Goal: Register for event/course

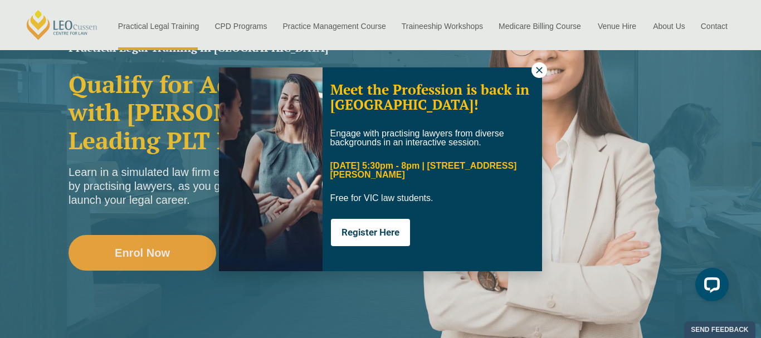
click at [332, 275] on div "Meet the Profession is back in Melbourne! Engage with practising lawyers from d…" at bounding box center [380, 169] width 761 height 338
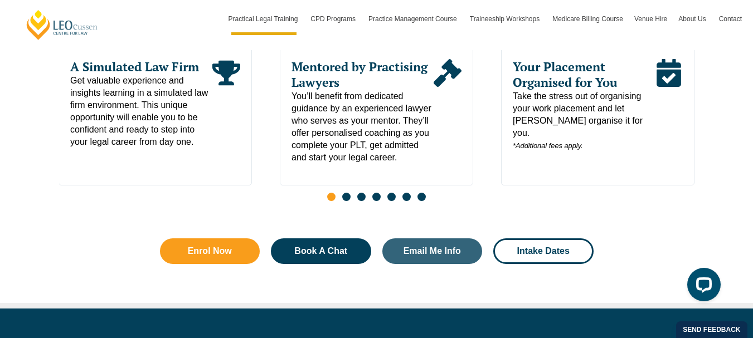
scroll to position [643, 0]
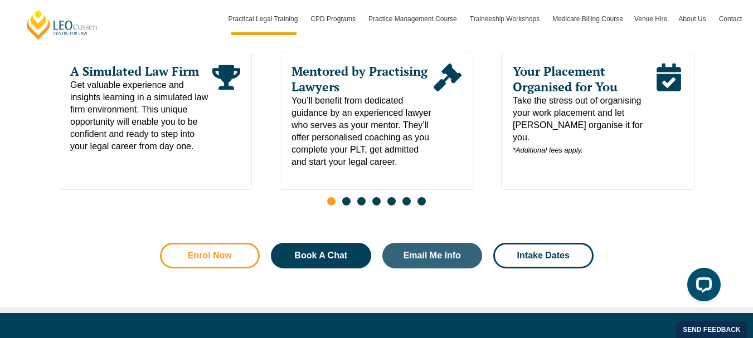
click at [186, 256] on span "Enrol Now" at bounding box center [210, 255] width 70 height 9
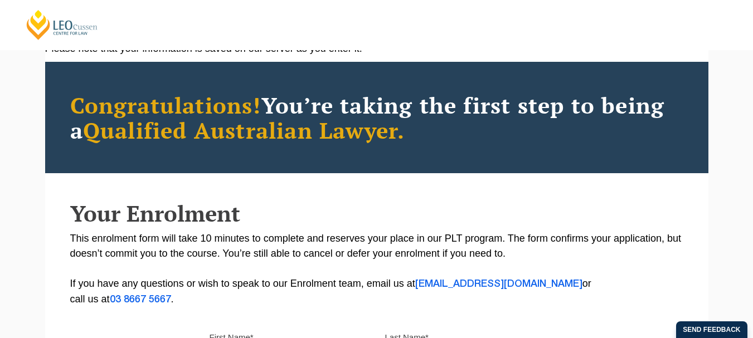
scroll to position [179, 0]
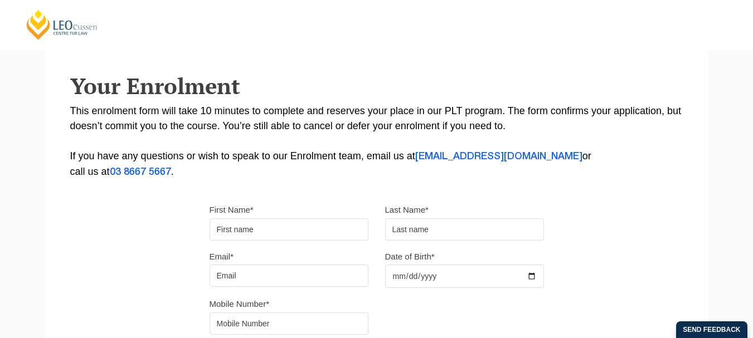
click at [186, 255] on div "Please note that your information is saved on our server as you enter it. Congr…" at bounding box center [376, 162] width 663 height 496
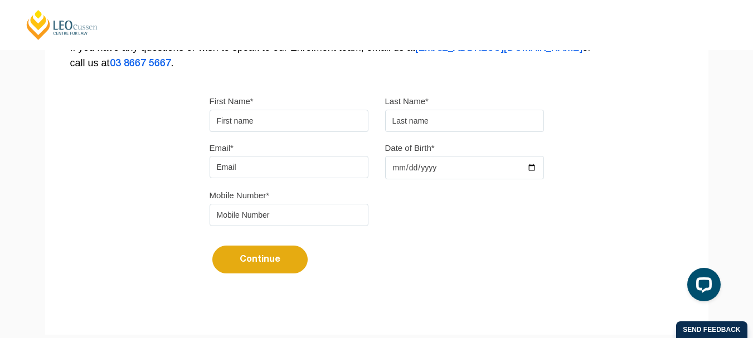
scroll to position [299, 0]
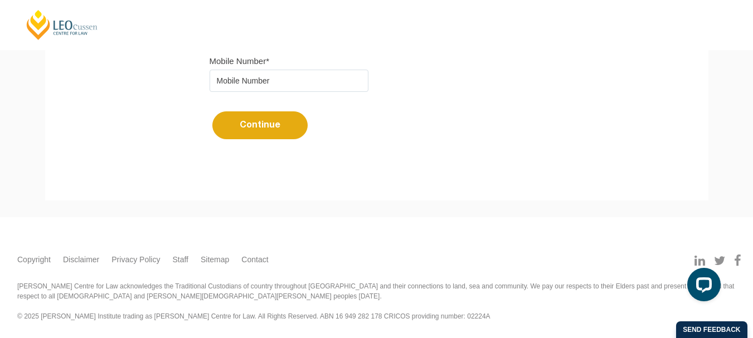
click at [186, 253] on ul "Copyright Disclaimer Privacy Policy Staff Sitemap Contact" at bounding box center [376, 249] width 718 height 9
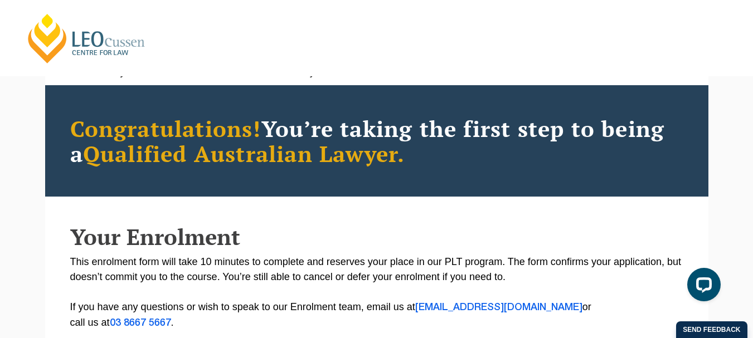
scroll to position [3, 0]
